Goal: Information Seeking & Learning: Find contact information

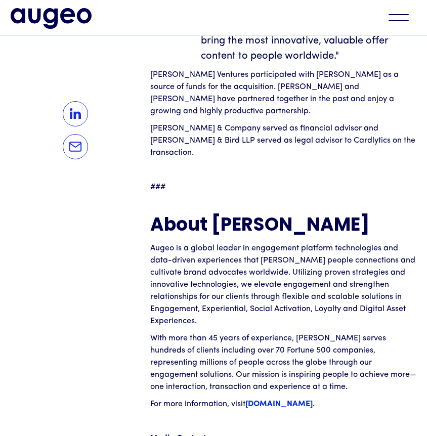
scroll to position [1223, 0]
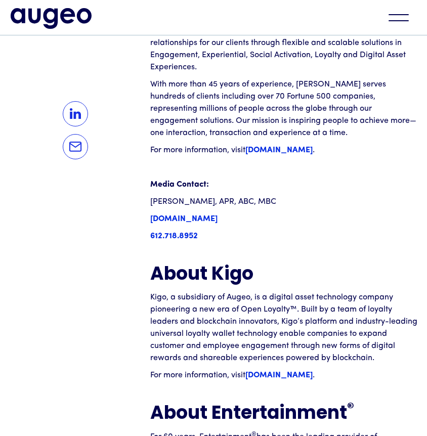
scroll to position [1478, 0]
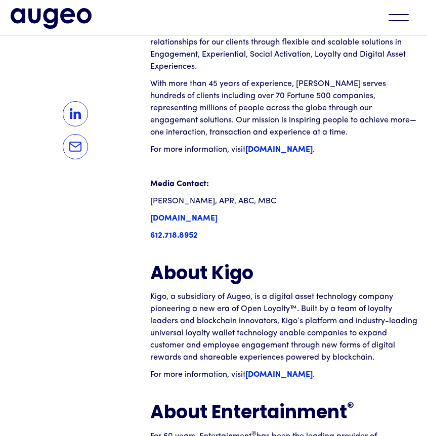
drag, startPoint x: 285, startPoint y: 150, endPoint x: 148, endPoint y: 153, distance: 137.5
drag, startPoint x: 176, startPoint y: 153, endPoint x: 156, endPoint y: 153, distance: 20.7
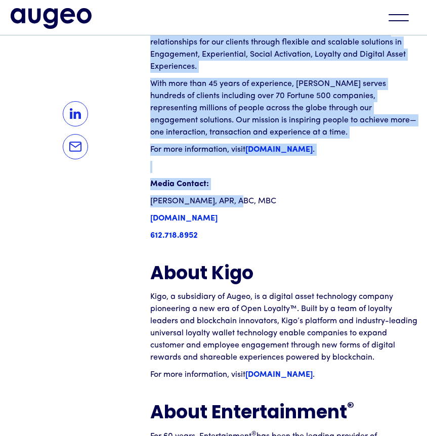
drag, startPoint x: 152, startPoint y: 151, endPoint x: 239, endPoint y: 139, distance: 87.9
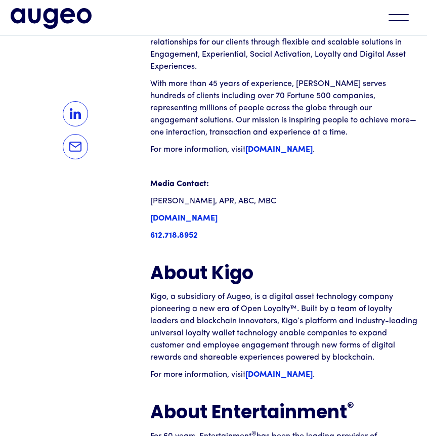
click at [310, 212] on p "[DOMAIN_NAME]" at bounding box center [284, 218] width 268 height 12
drag, startPoint x: 297, startPoint y: 151, endPoint x: 247, endPoint y: 150, distance: 50.6
click at [247, 212] on p "[DOMAIN_NAME]" at bounding box center [284, 218] width 268 height 12
drag, startPoint x: 150, startPoint y: 150, endPoint x: 281, endPoint y: 145, distance: 131.0
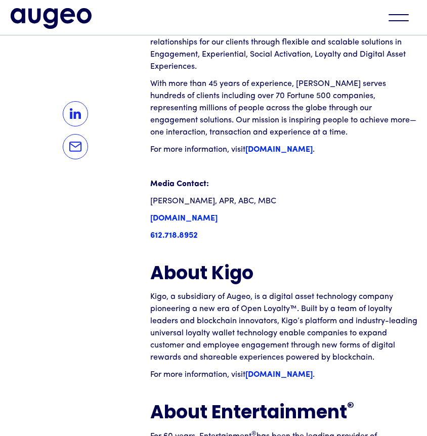
click at [66, 151] on img at bounding box center [75, 146] width 25 height 25
drag, startPoint x: 287, startPoint y: 149, endPoint x: 193, endPoint y: 153, distance: 94.1
click at [193, 212] on p "[DOMAIN_NAME]" at bounding box center [284, 218] width 268 height 12
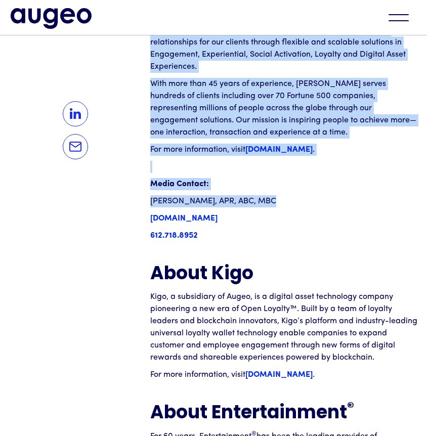
drag, startPoint x: 148, startPoint y: 149, endPoint x: 158, endPoint y: 155, distance: 12.0
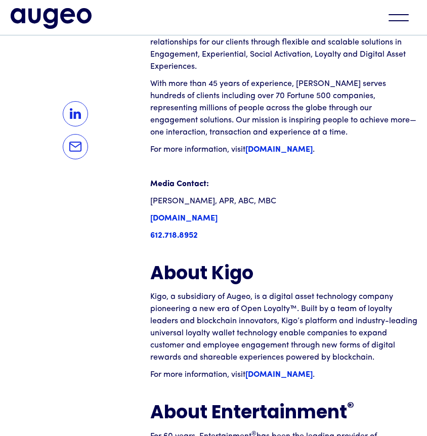
drag, startPoint x: 154, startPoint y: 152, endPoint x: 284, endPoint y: 149, distance: 130.0
click at [322, 212] on p "[DOMAIN_NAME]" at bounding box center [284, 218] width 268 height 12
click at [217, 214] on strong "[DOMAIN_NAME]" at bounding box center [183, 218] width 67 height 8
